Goal: Task Accomplishment & Management: Manage account settings

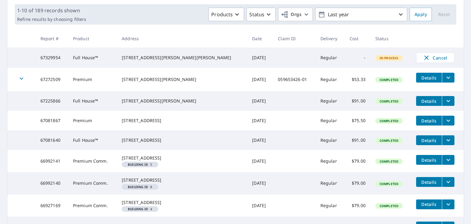
scroll to position [92, 0]
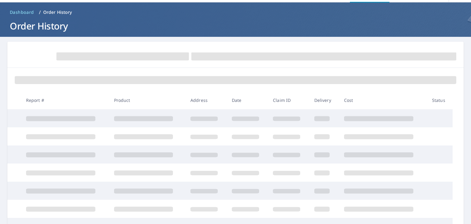
scroll to position [61, 0]
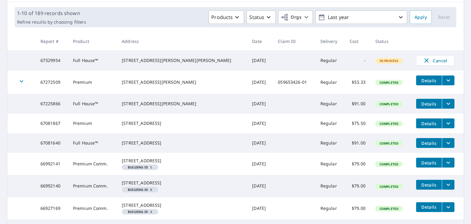
scroll to position [92, 0]
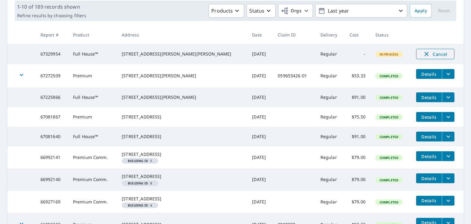
click at [430, 53] on span "Cancel" at bounding box center [435, 53] width 25 height 7
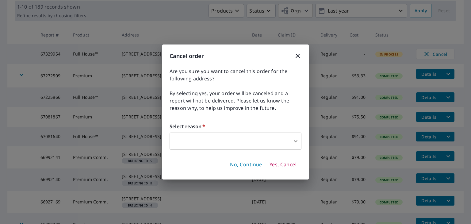
click at [293, 139] on body "CW CW Dashboard Order History Order CW Dashboard / Order History Order History …" at bounding box center [235, 112] width 471 height 224
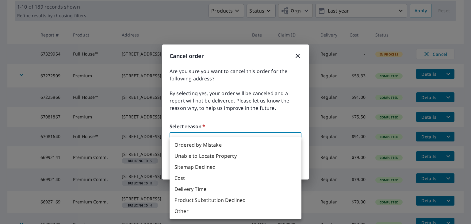
click at [192, 211] on li "Other" at bounding box center [236, 211] width 132 height 11
type input "36"
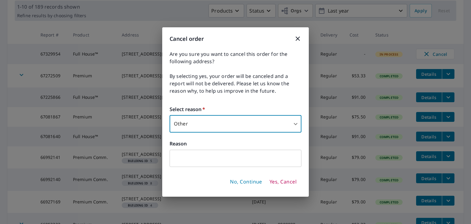
click at [193, 160] on input "text" at bounding box center [236, 158] width 132 height 17
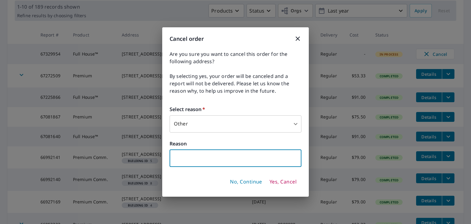
click at [276, 180] on span "Yes, Cancel" at bounding box center [283, 182] width 27 height 7
